Goal: Task Accomplishment & Management: Use online tool/utility

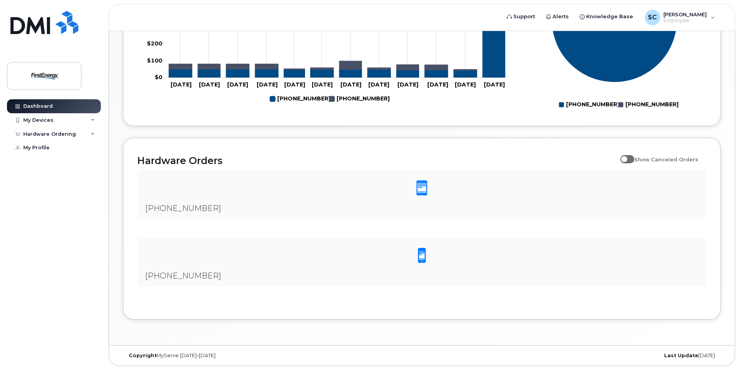
scroll to position [196, 0]
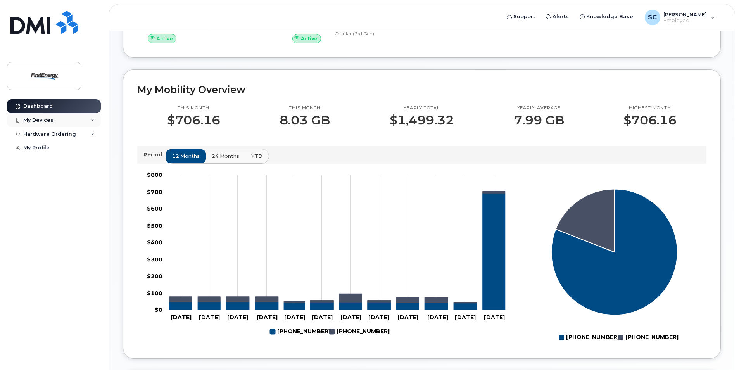
click at [43, 119] on div "My Devices" at bounding box center [38, 120] width 30 height 6
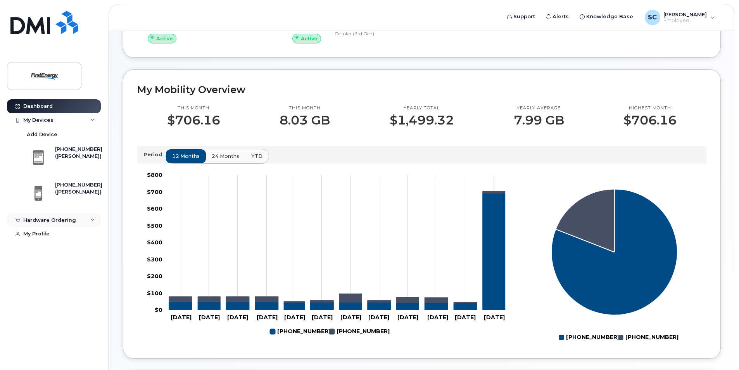
click at [91, 218] on div "Hardware Ordering" at bounding box center [54, 220] width 94 height 14
click at [66, 235] on link "My Orders" at bounding box center [61, 234] width 80 height 15
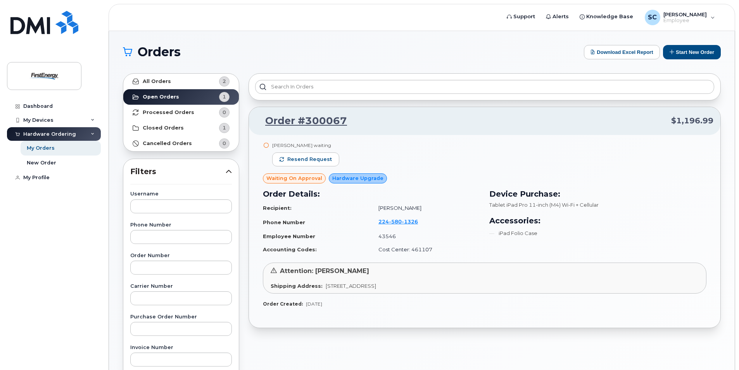
click at [501, 284] on div "Shipping Address: 1345 Englishtown Rd OLD BRIDGE NJ 08857-2926 UNITED STATES" at bounding box center [485, 285] width 428 height 7
click at [291, 122] on link "Order #300067" at bounding box center [301, 121] width 91 height 14
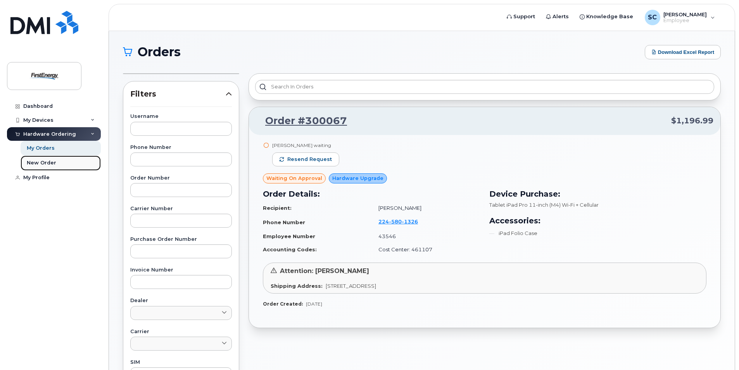
click at [34, 162] on div "New Order" at bounding box center [41, 162] width 29 height 7
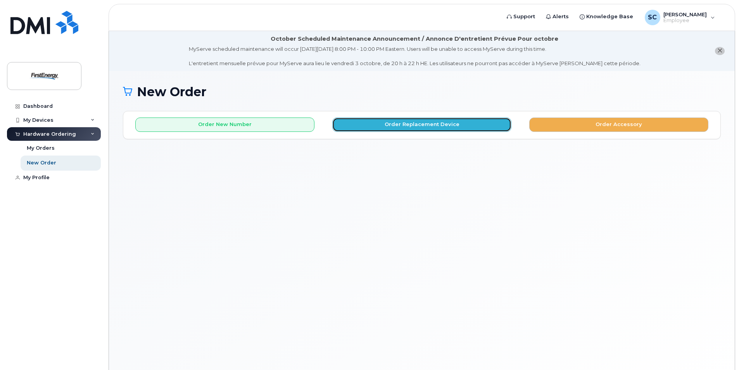
click at [478, 123] on button "Order Replacement Device" at bounding box center [421, 125] width 179 height 14
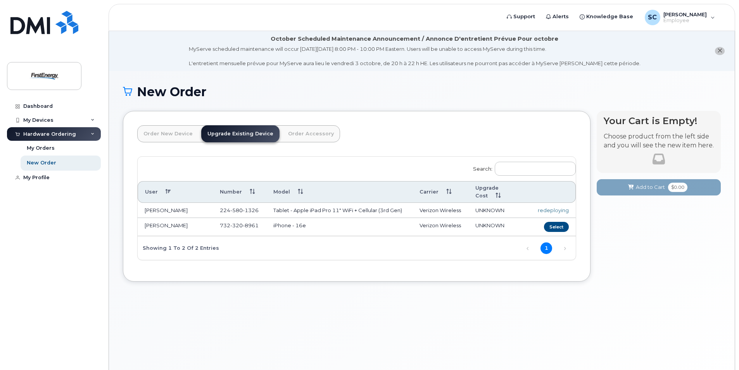
click at [201, 203] on td "[PERSON_NAME]" at bounding box center [175, 211] width 75 height 16
click at [203, 203] on td "[PERSON_NAME]" at bounding box center [175, 211] width 75 height 16
click at [219, 203] on td "224 580 1326" at bounding box center [240, 211] width 54 height 16
click at [371, 281] on div "Order New Device Upgrade Existing Device Order Accessory Order new device and n…" at bounding box center [422, 202] width 598 height 183
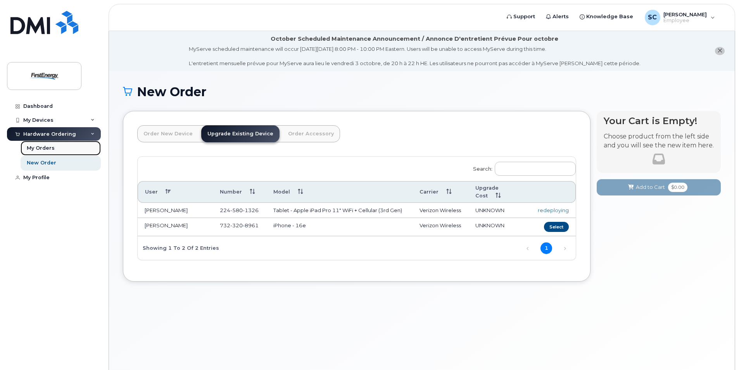
click at [41, 153] on link "My Orders" at bounding box center [61, 148] width 80 height 15
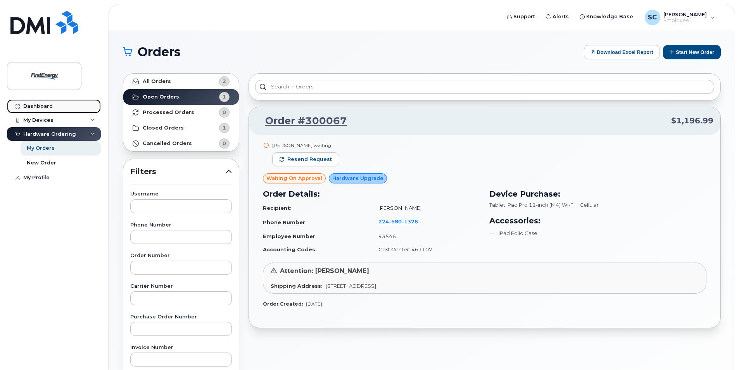
click at [45, 104] on div "Dashboard" at bounding box center [37, 106] width 29 height 6
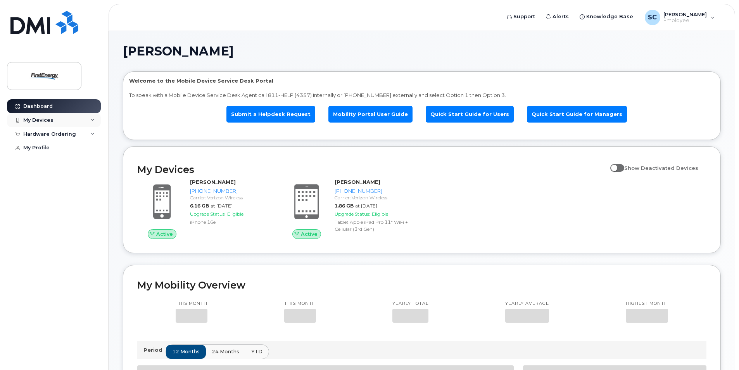
click at [47, 123] on div "My Devices" at bounding box center [54, 120] width 94 height 14
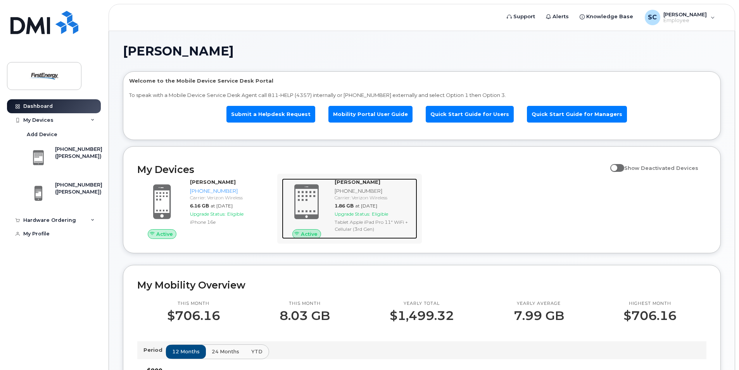
click at [326, 205] on div at bounding box center [307, 201] width 50 height 47
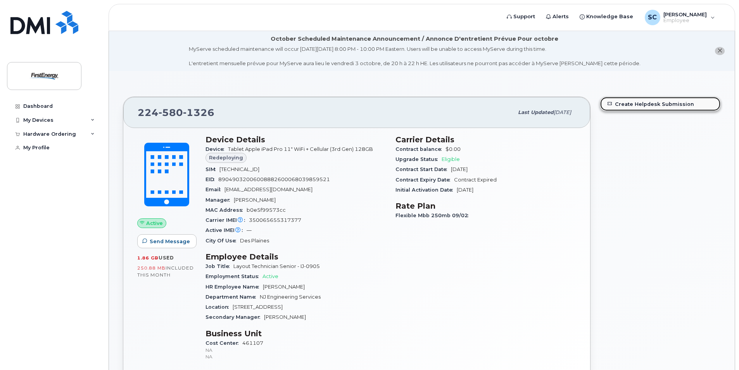
click at [627, 101] on link "Create Helpdesk Submission" at bounding box center [661, 104] width 120 height 14
